Goal: Task Accomplishment & Management: Manage account settings

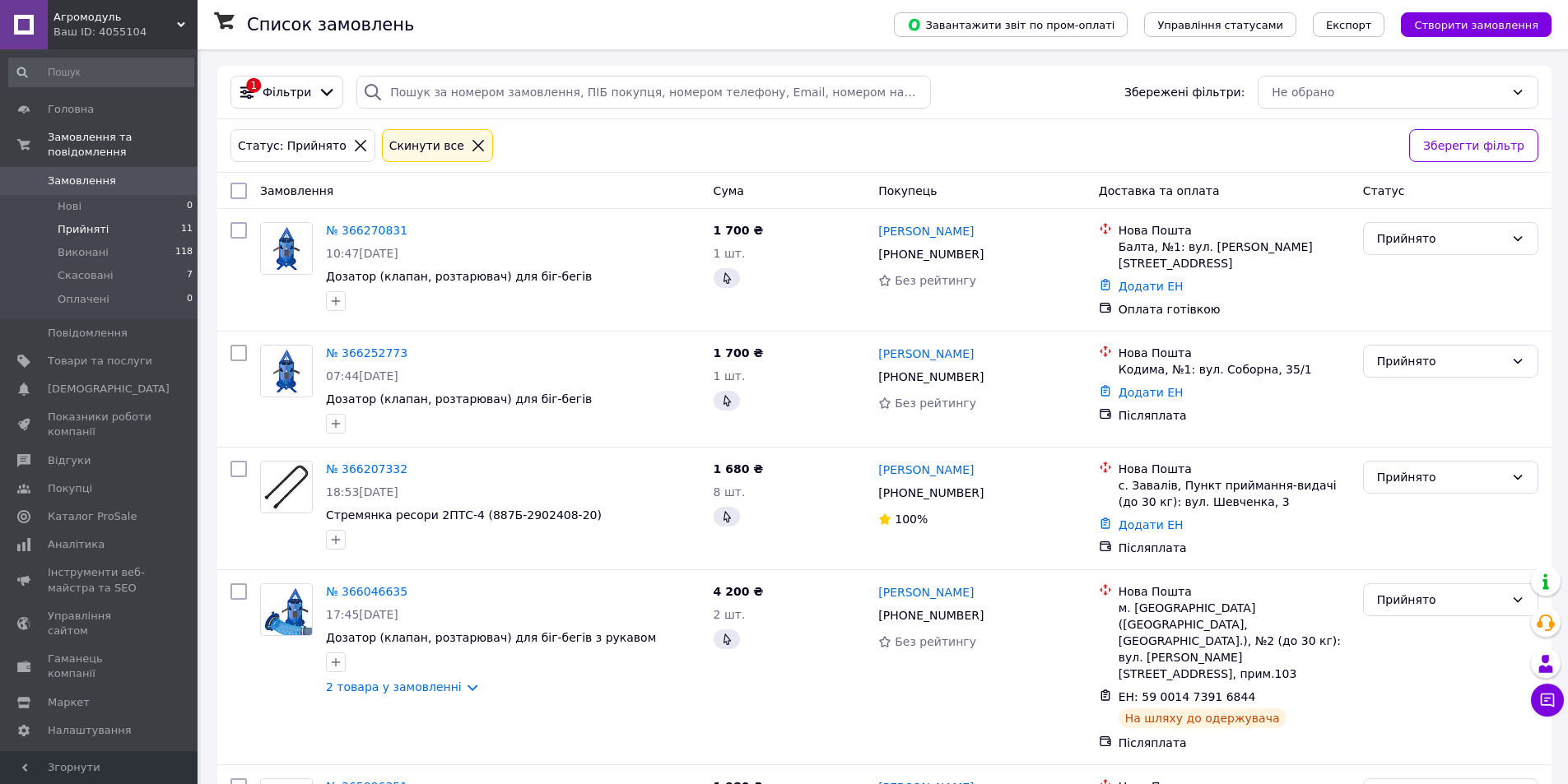
click at [742, 19] on div "Список замовлень" at bounding box center [554, 25] width 614 height 49
click at [733, 37] on div "Список замовлень" at bounding box center [554, 25] width 614 height 49
